Goal: Information Seeking & Learning: Learn about a topic

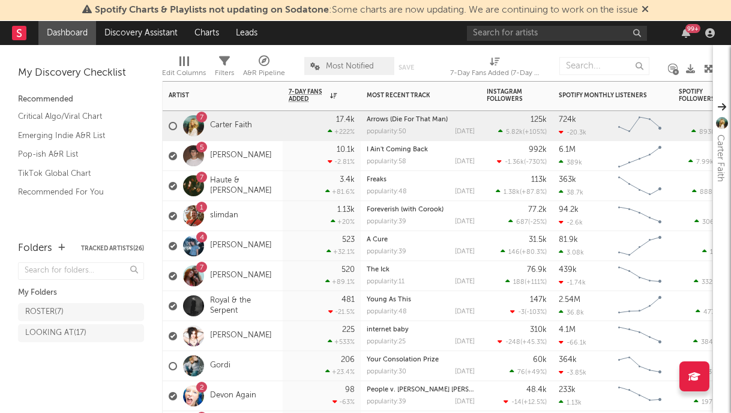
click at [245, 192] on div "7 Haute & [PERSON_NAME]" at bounding box center [223, 186] width 108 height 35
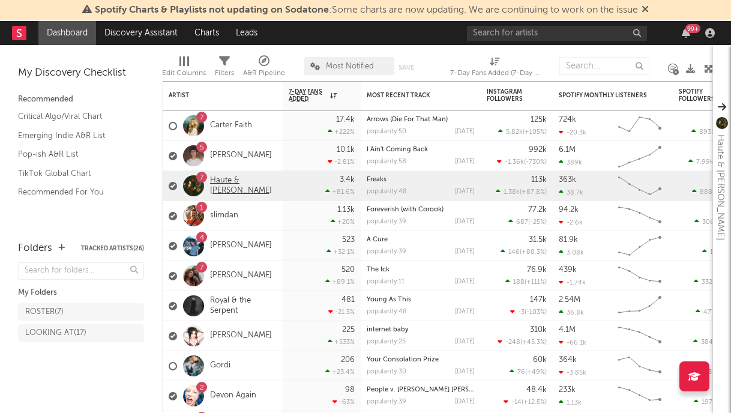
click at [244, 190] on link "Haute & [PERSON_NAME]" at bounding box center [243, 186] width 67 height 20
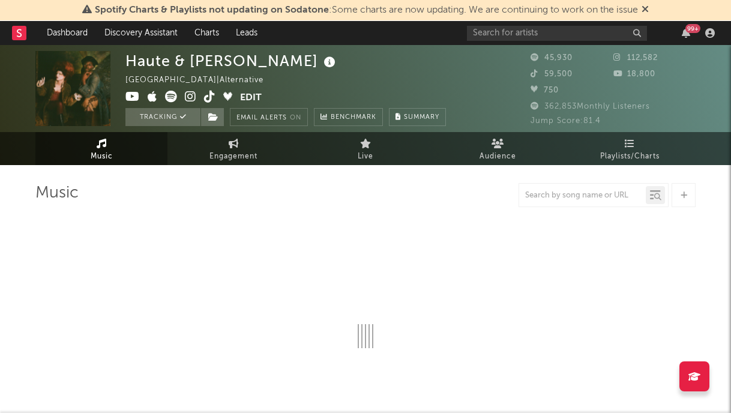
select select "6m"
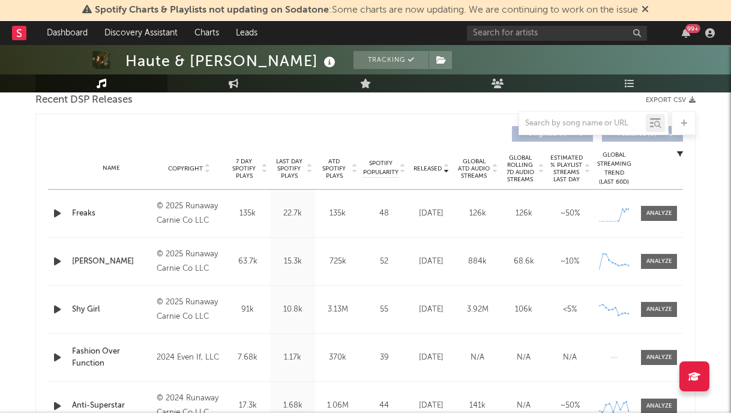
scroll to position [438, 0]
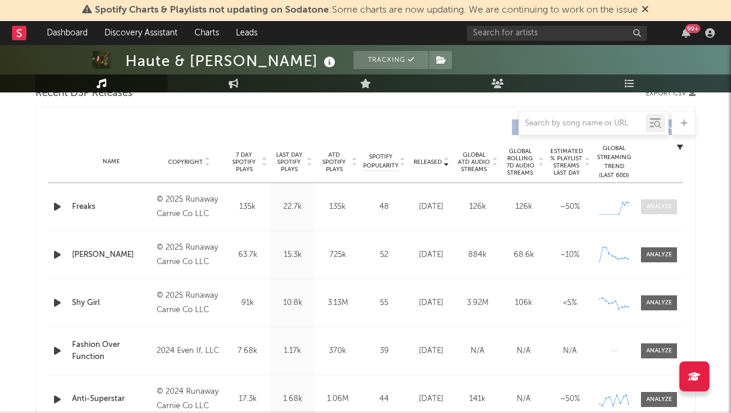
click at [653, 205] on div at bounding box center [660, 206] width 26 height 9
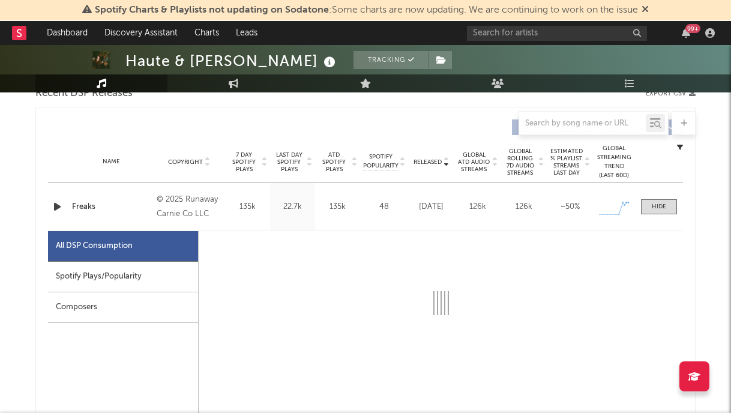
select select "1w"
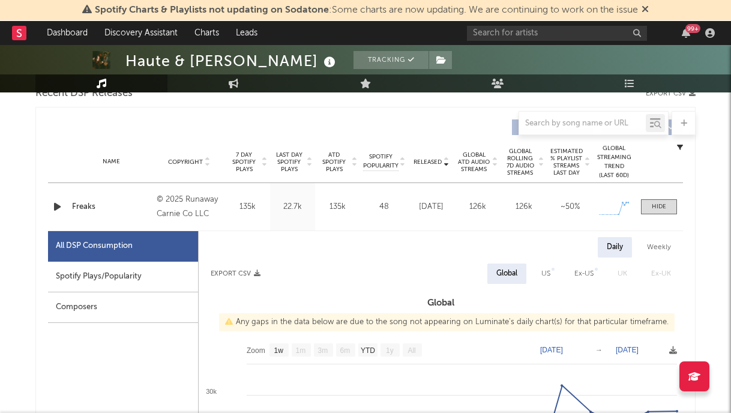
scroll to position [0, 0]
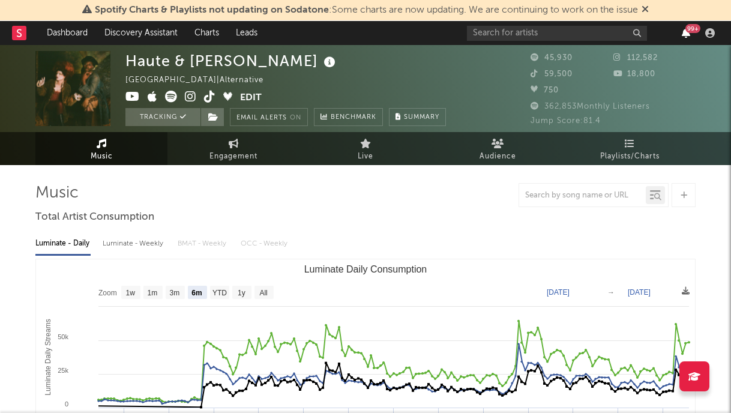
click at [687, 35] on icon "button" at bounding box center [686, 33] width 8 height 10
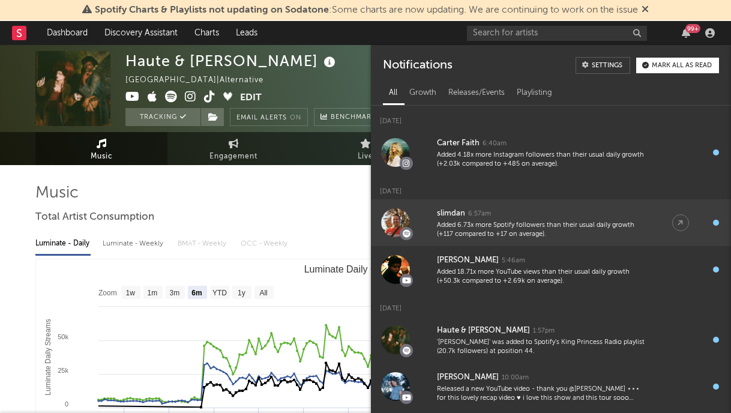
click at [496, 237] on div "Added 6.73x more Spotify followers than their usual daily growth (+117 compared…" at bounding box center [542, 230] width 211 height 19
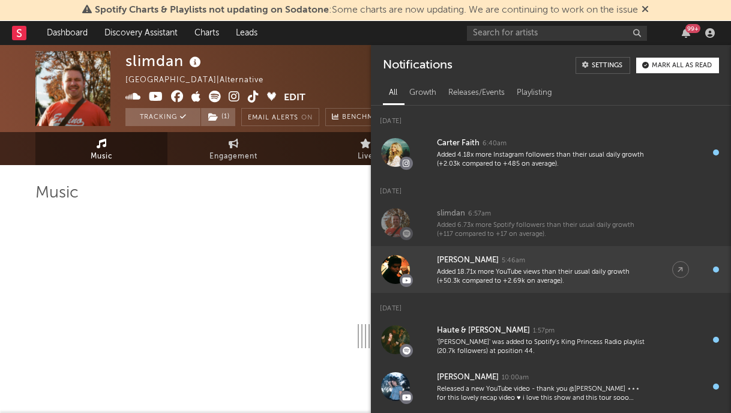
select select "6m"
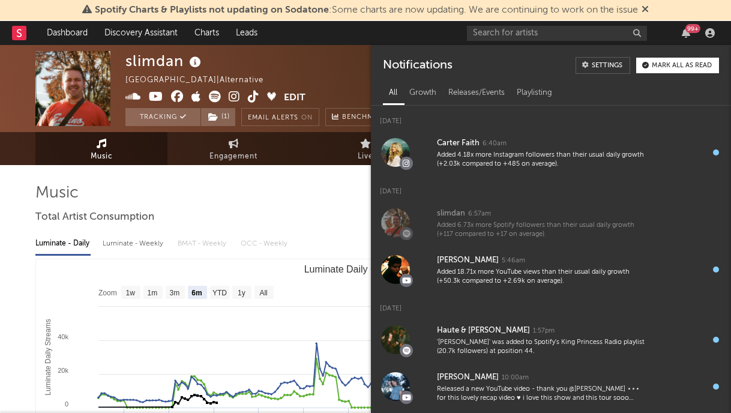
click at [321, 250] on div "Luminate - Daily Luminate - Weekly BMAT - Weekly OCC - Weekly" at bounding box center [365, 244] width 660 height 20
